Goal: Task Accomplishment & Management: Use online tool/utility

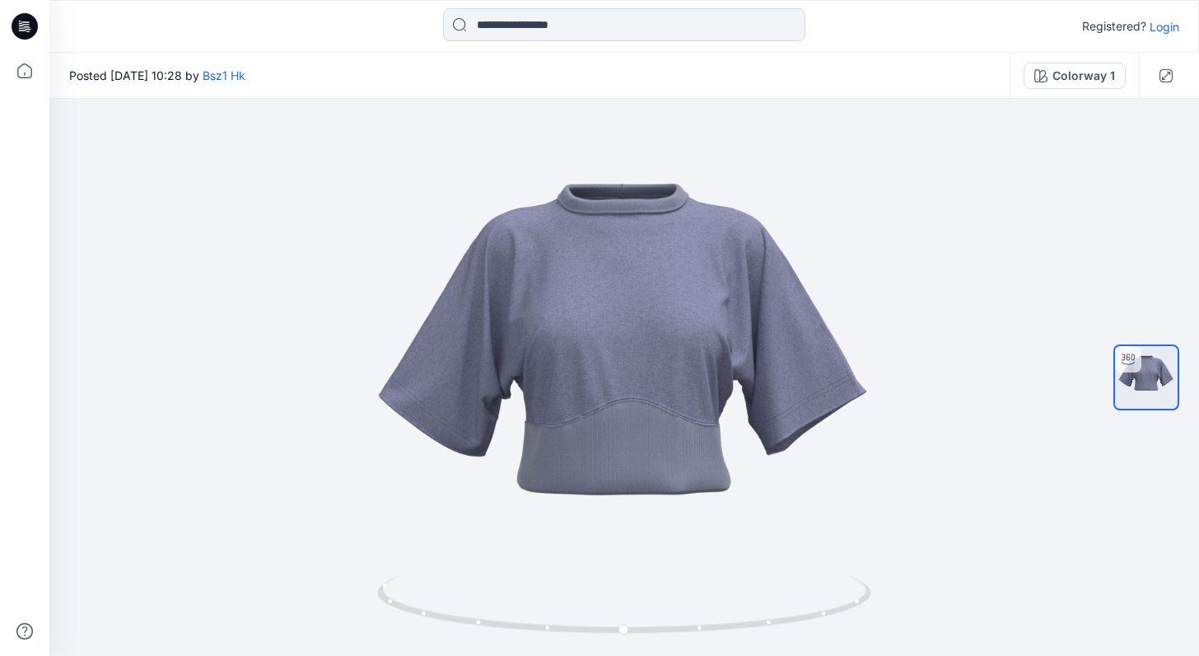
click at [36, 35] on icon at bounding box center [25, 26] width 26 height 53
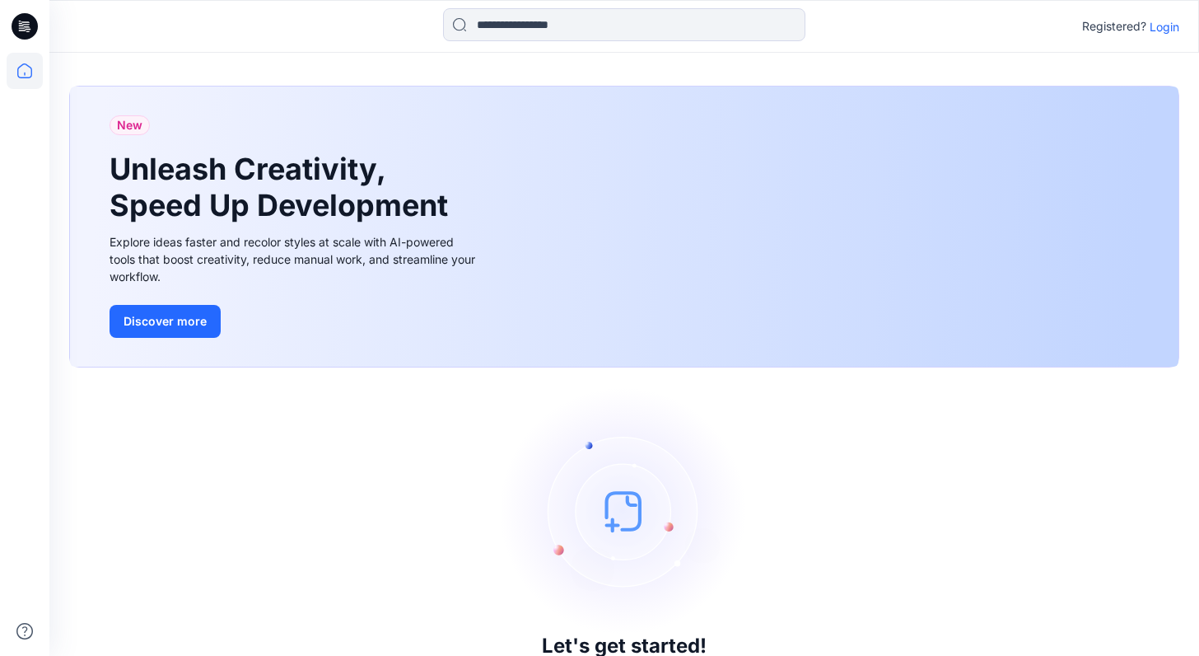
click at [1165, 27] on p "Login" at bounding box center [1165, 26] width 30 height 17
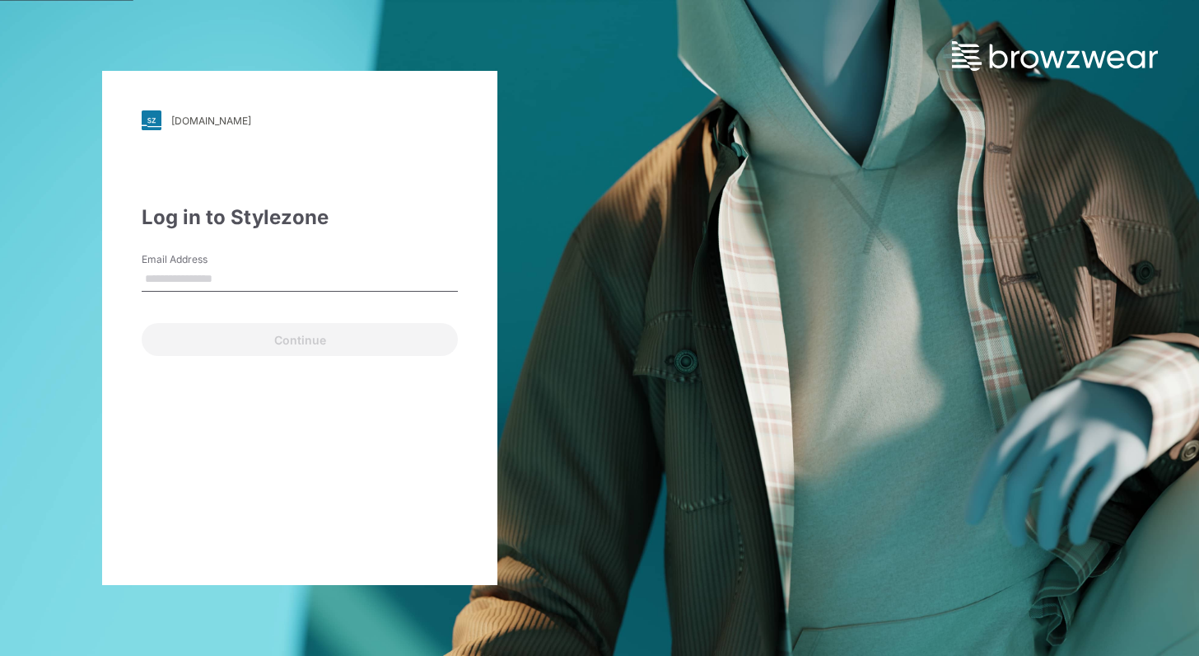
click at [357, 278] on input "Email Address" at bounding box center [300, 279] width 316 height 25
type input "**********"
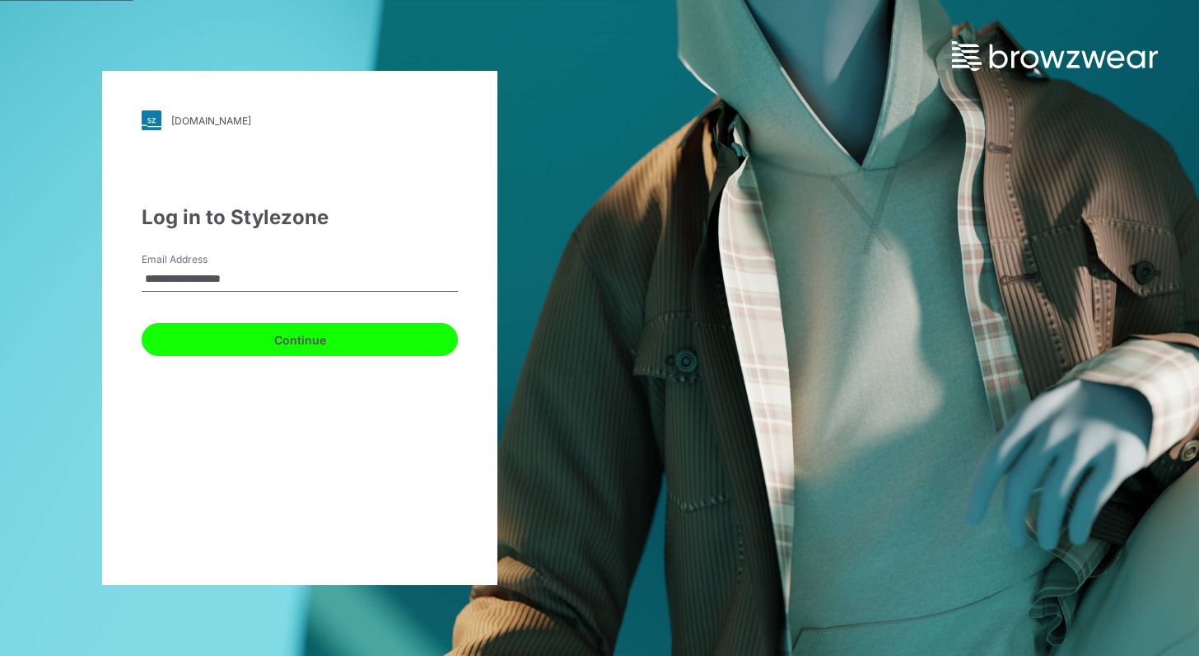
click at [314, 346] on button "Continue" at bounding box center [300, 339] width 316 height 33
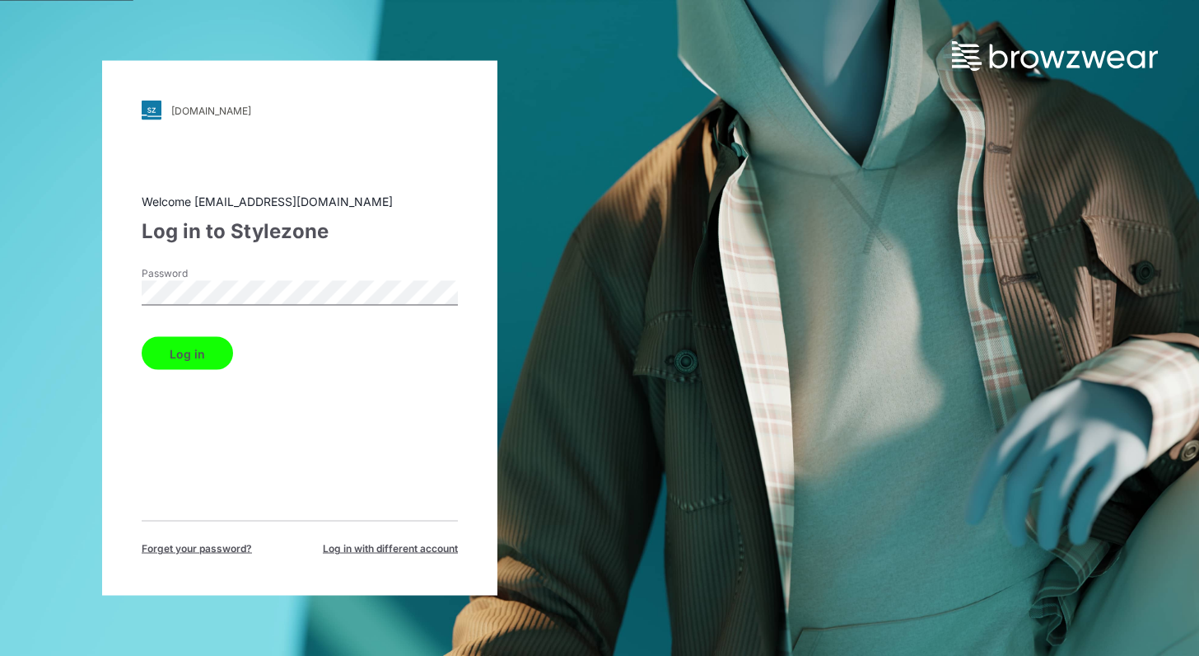
click at [171, 356] on button "Log in" at bounding box center [187, 353] width 91 height 33
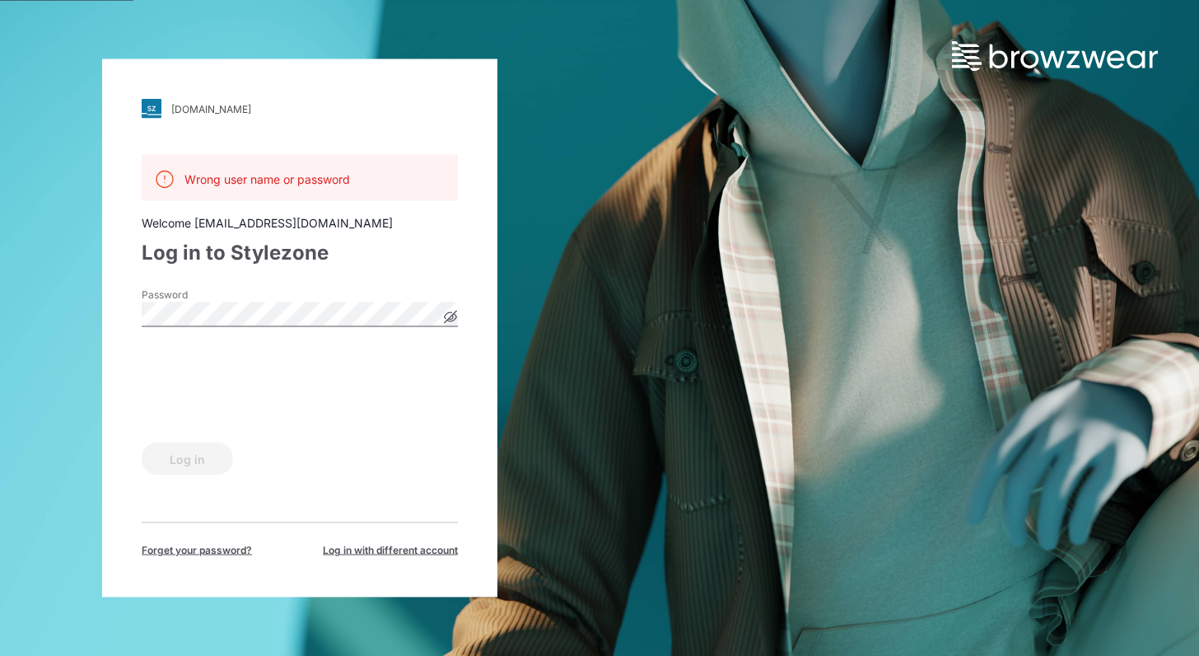
click at [452, 319] on icon at bounding box center [451, 317] width 4 height 4
click at [452, 319] on icon at bounding box center [450, 317] width 5 height 5
click at [191, 442] on button "Log in" at bounding box center [187, 458] width 91 height 33
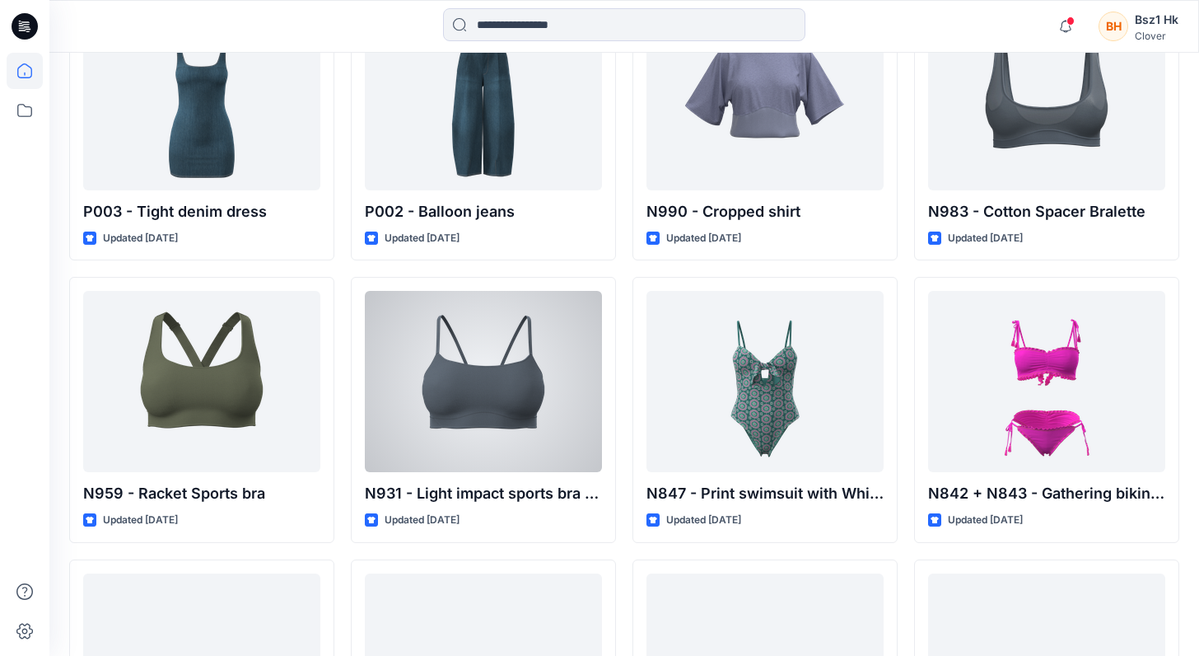
scroll to position [566, 0]
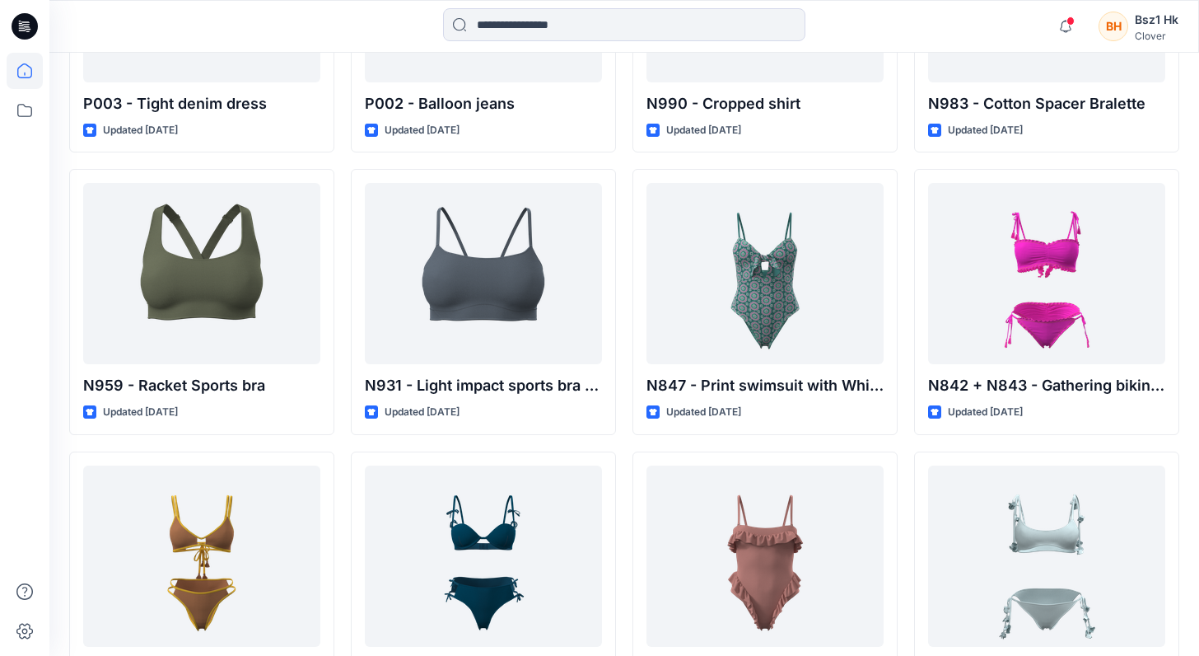
scroll to position [799, 0]
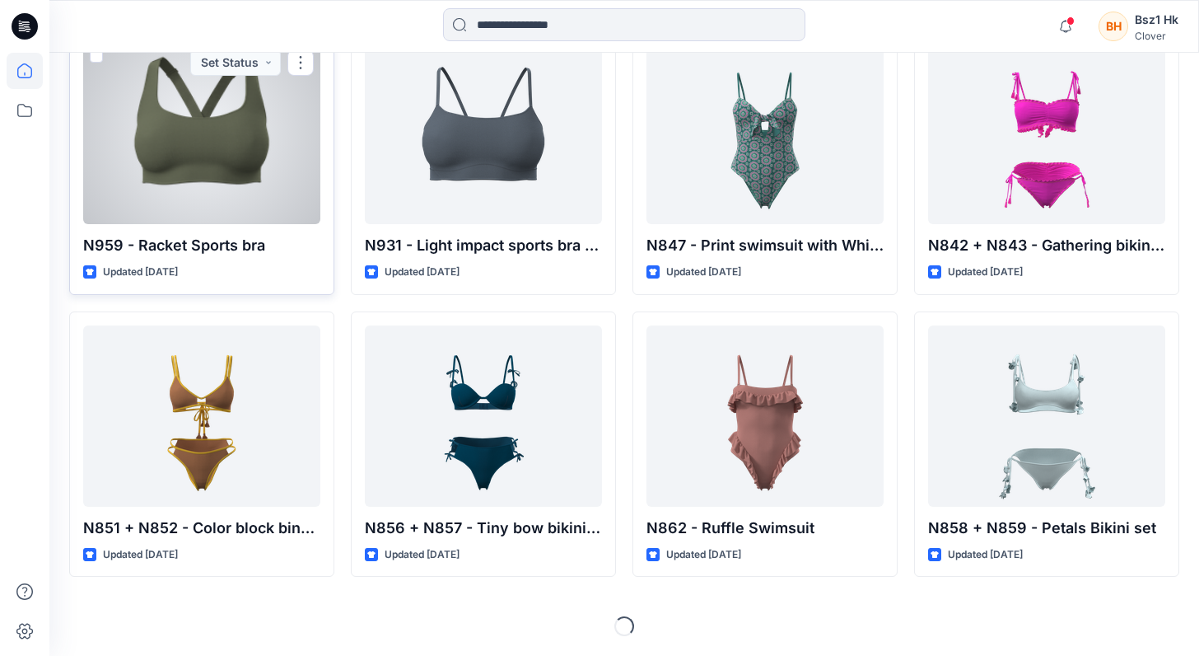
click at [203, 146] on div at bounding box center [201, 133] width 237 height 181
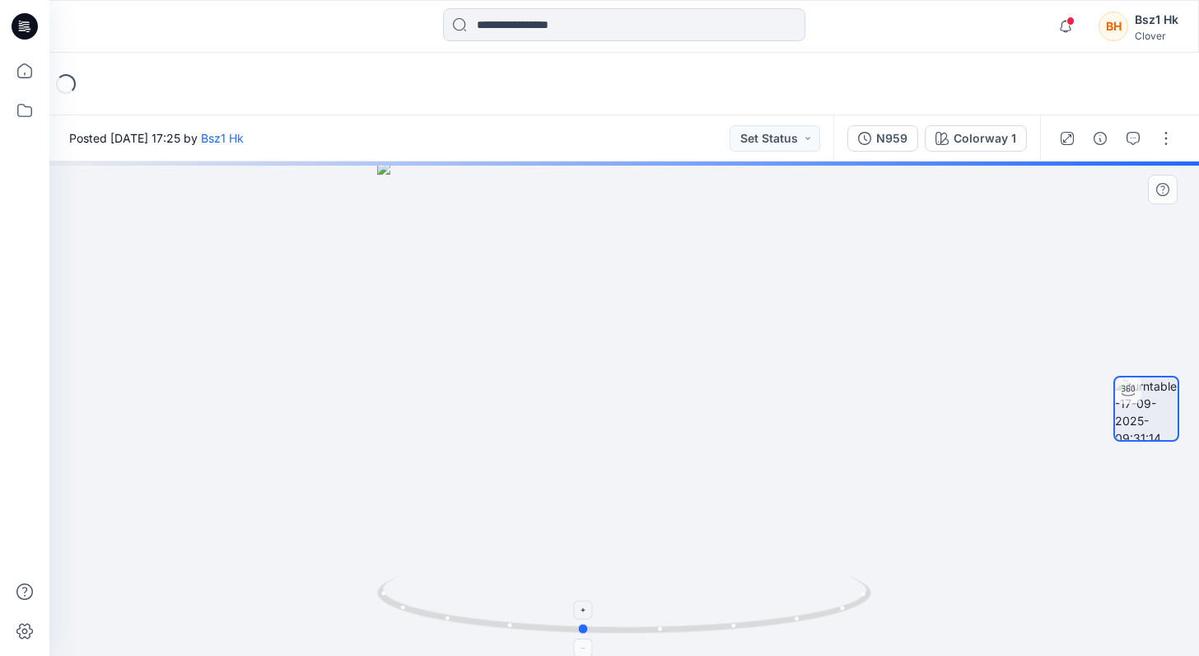
drag, startPoint x: 846, startPoint y: 611, endPoint x: 713, endPoint y: 616, distance: 132.7
click at [713, 616] on icon at bounding box center [626, 607] width 498 height 62
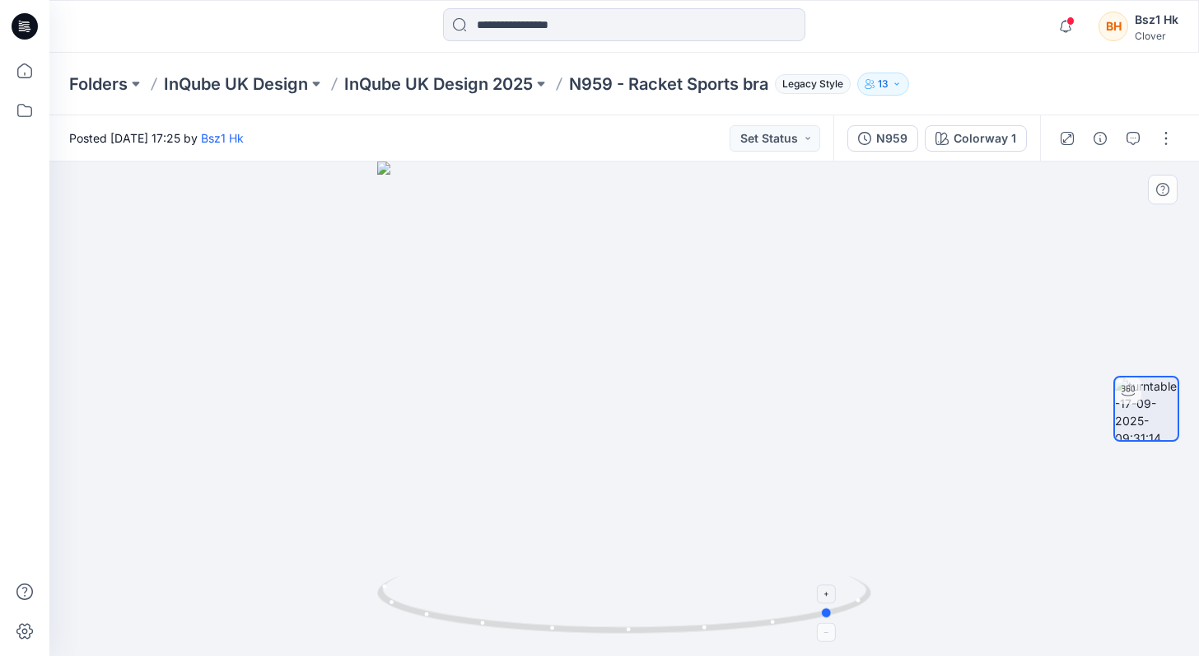
drag, startPoint x: 827, startPoint y: 607, endPoint x: 675, endPoint y: 609, distance: 151.6
click at [675, 609] on icon at bounding box center [626, 607] width 498 height 62
drag, startPoint x: 853, startPoint y: 602, endPoint x: 733, endPoint y: 609, distance: 119.6
click at [733, 609] on icon at bounding box center [626, 607] width 498 height 62
drag, startPoint x: 853, startPoint y: 609, endPoint x: 722, endPoint y: 611, distance: 130.2
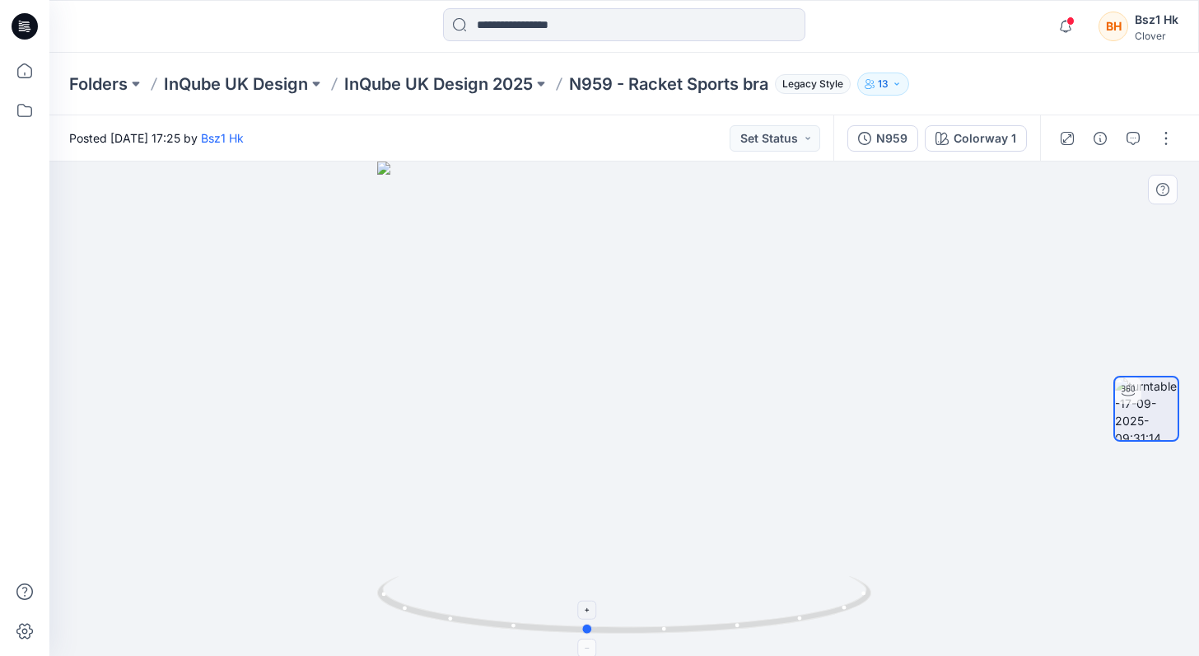
click at [722, 611] on icon at bounding box center [626, 607] width 498 height 62
drag, startPoint x: 856, startPoint y: 606, endPoint x: 896, endPoint y: 591, distance: 43.0
click at [896, 591] on div at bounding box center [624, 408] width 1150 height 494
click at [1167, 134] on button "button" at bounding box center [1166, 138] width 26 height 26
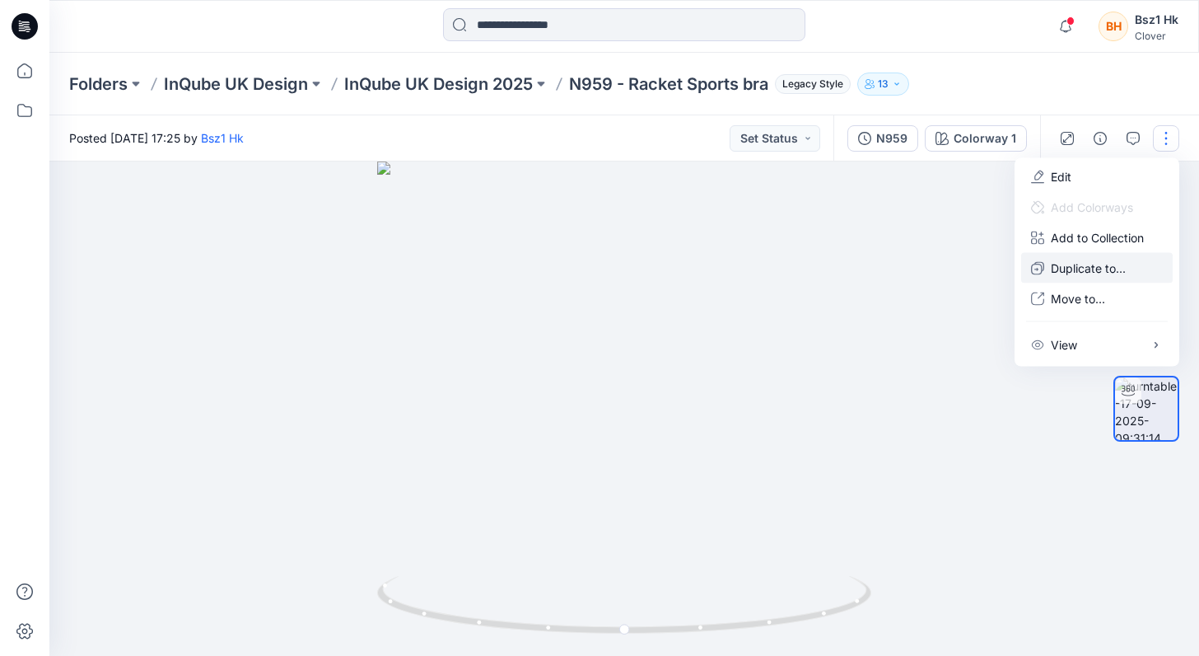
click at [1055, 257] on button "Duplicate to..." at bounding box center [1097, 268] width 152 height 30
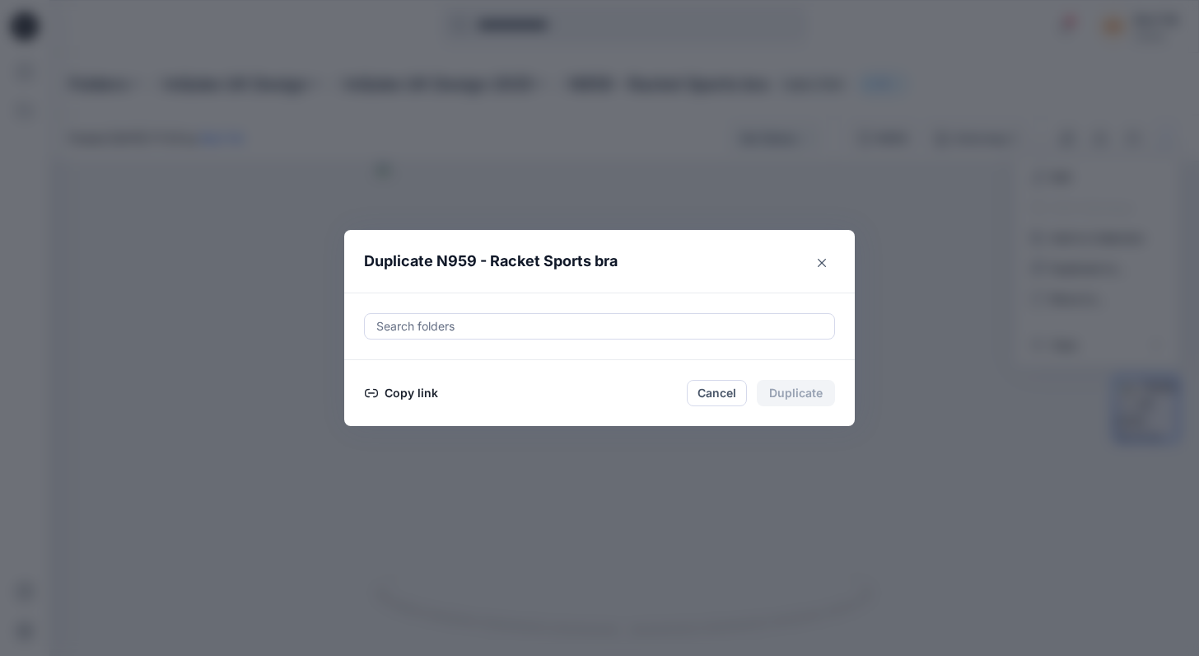
click at [411, 395] on button "Copy link" at bounding box center [401, 393] width 75 height 20
